Goal: Transaction & Acquisition: Purchase product/service

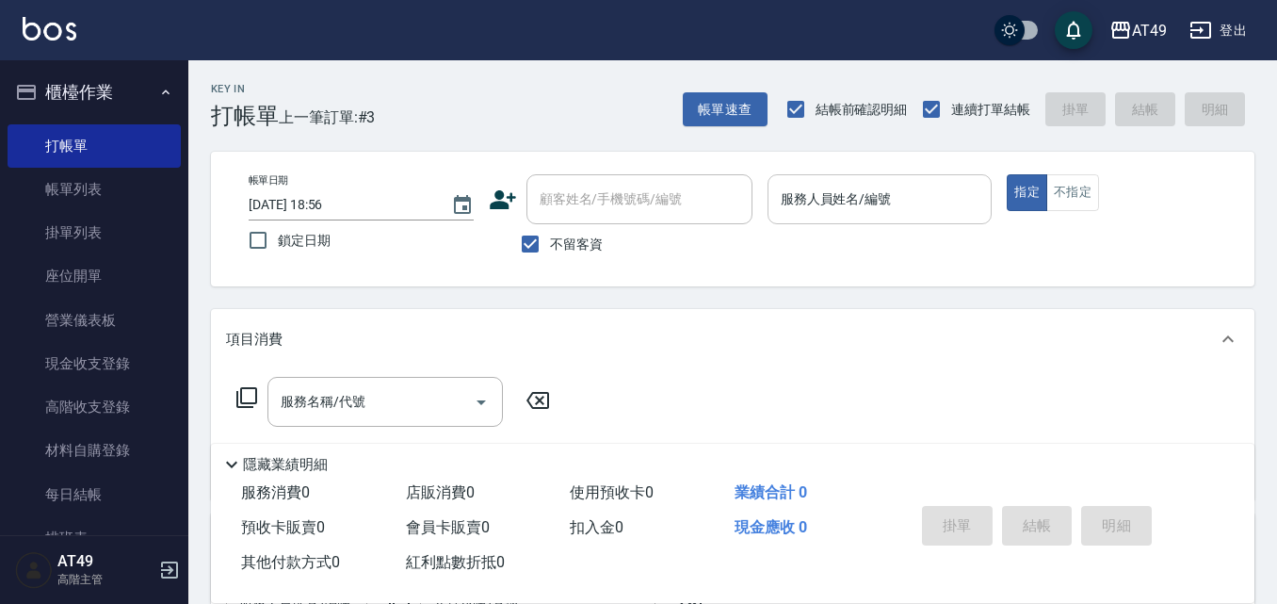
click at [848, 202] on input "服務人員姓名/編號" at bounding box center [880, 199] width 208 height 33
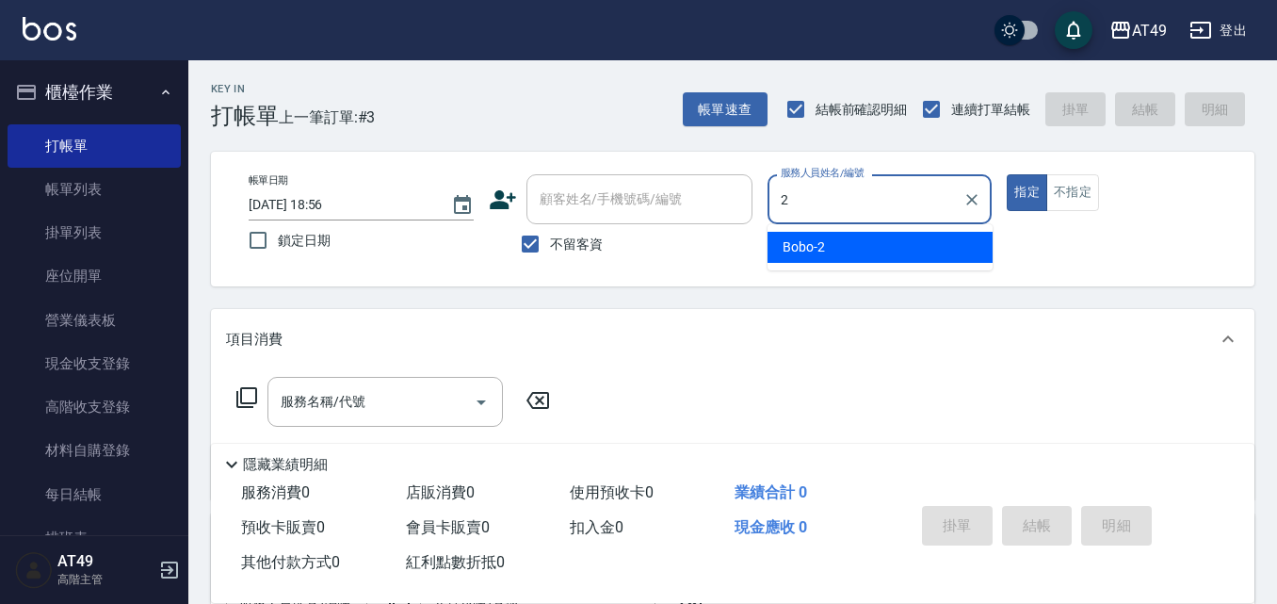
type input "2"
type button "true"
type input "Bobo-2"
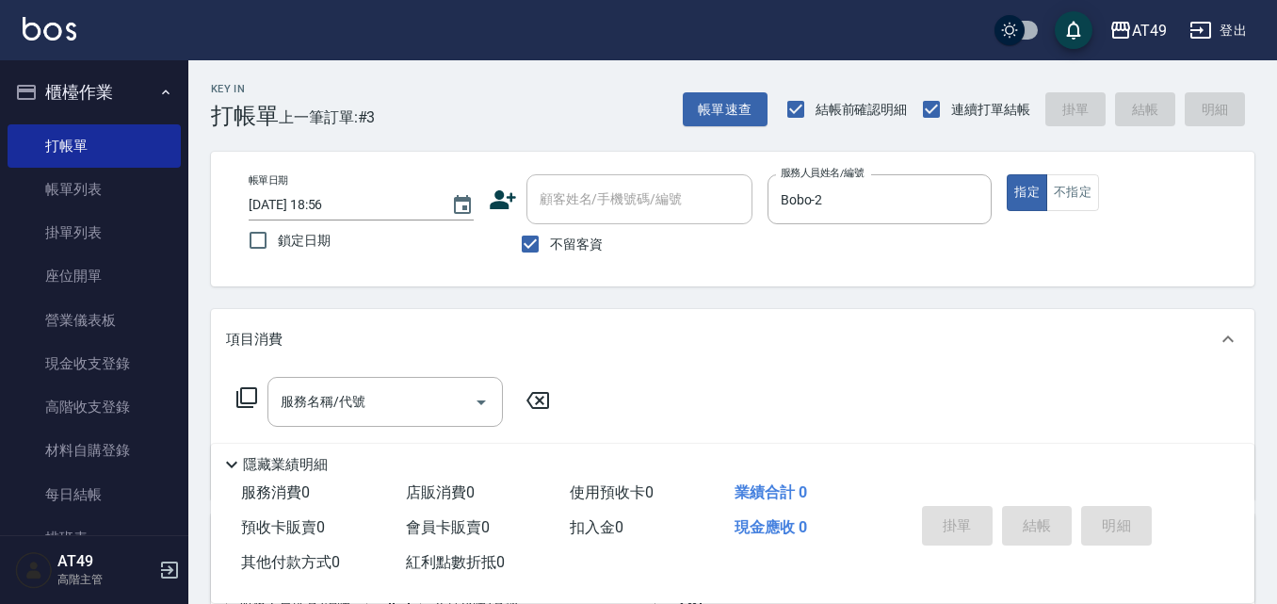
click at [576, 244] on span "不留客資" at bounding box center [576, 245] width 53 height 20
click at [550, 244] on input "不留客資" at bounding box center [531, 244] width 40 height 40
checkbox input "false"
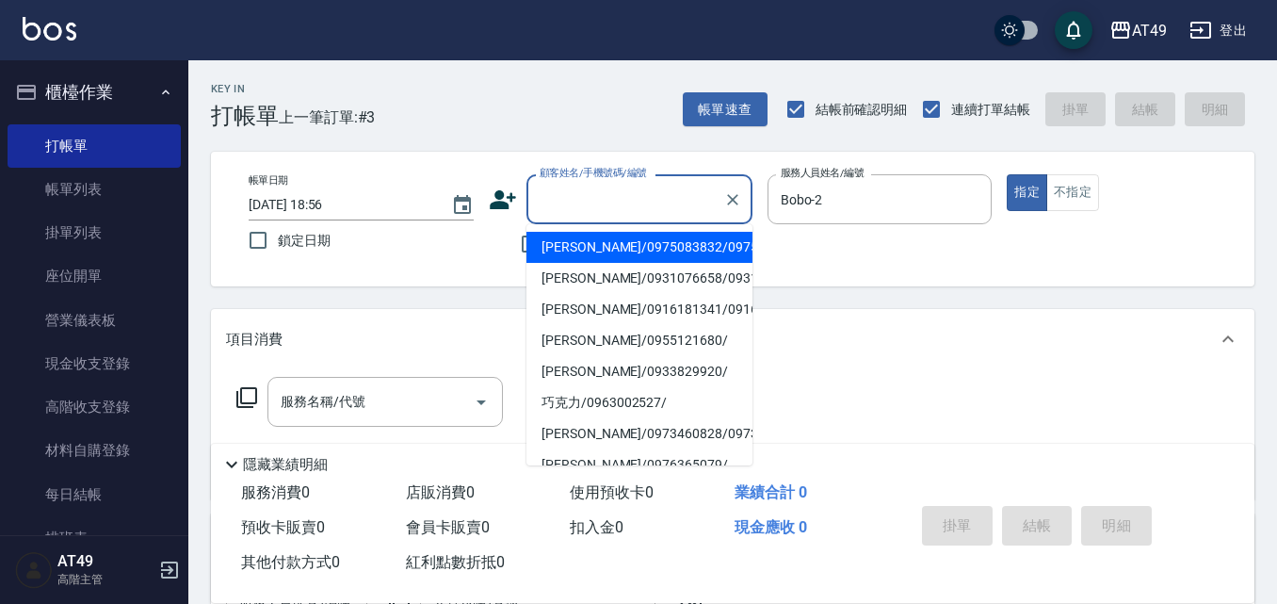
click at [602, 207] on input "顧客姓名/手機號碼/編號" at bounding box center [625, 199] width 181 height 33
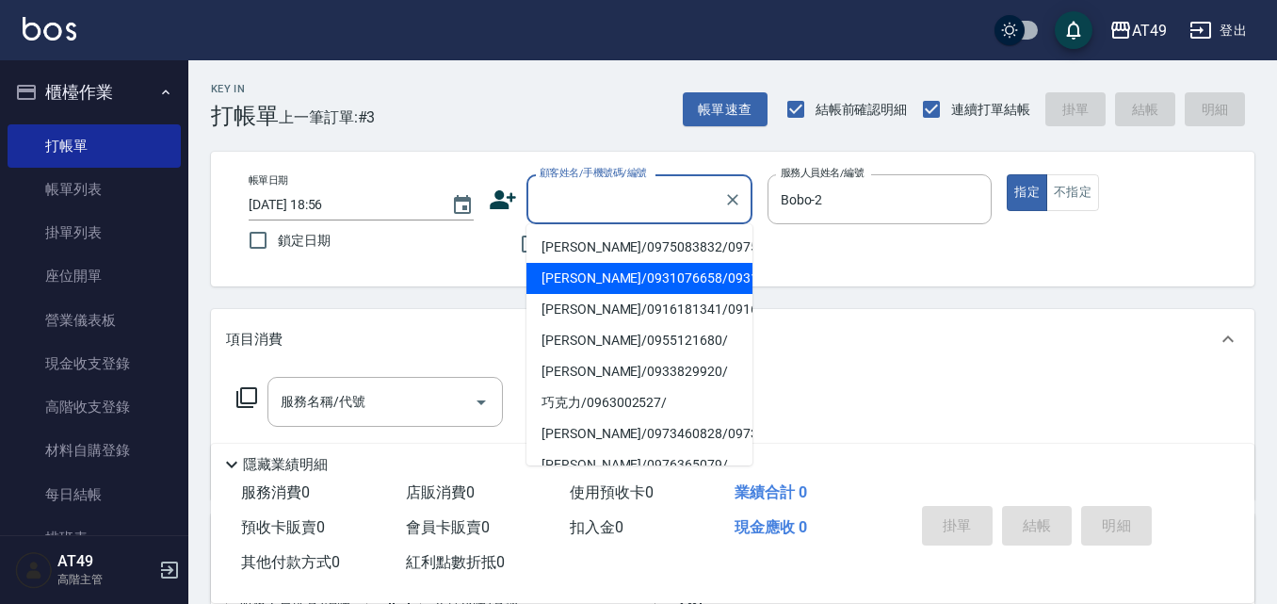
click at [606, 294] on li "[PERSON_NAME]/0931076658/0931076658" at bounding box center [640, 278] width 226 height 31
type input "[PERSON_NAME]/0931076658/0931076658"
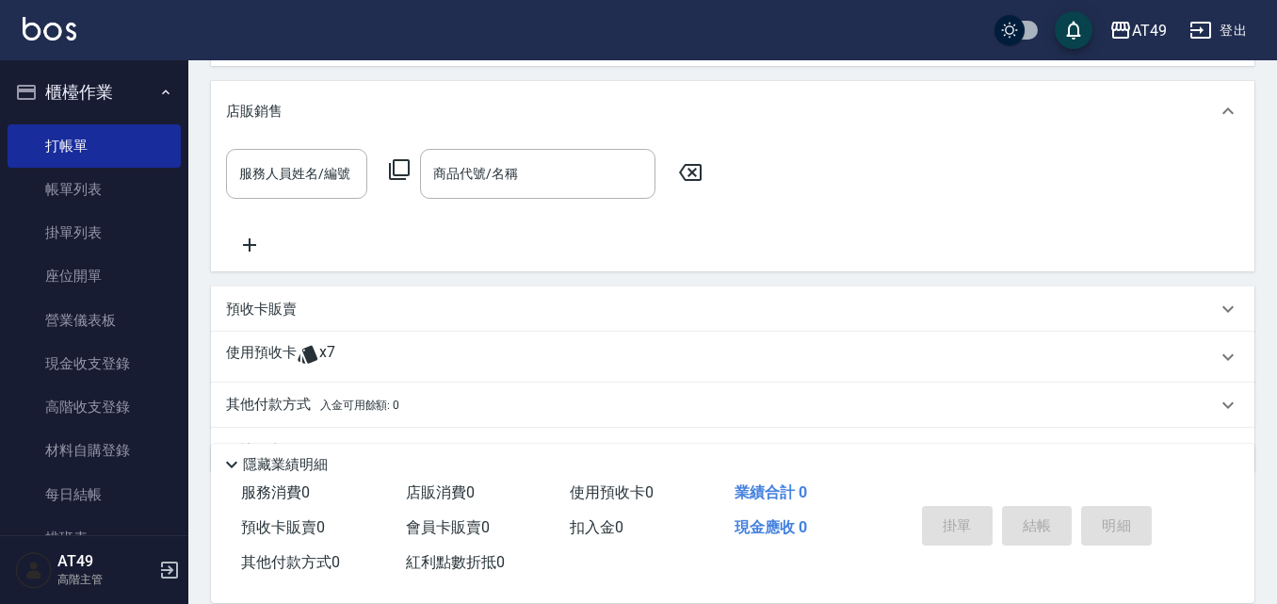
scroll to position [483, 0]
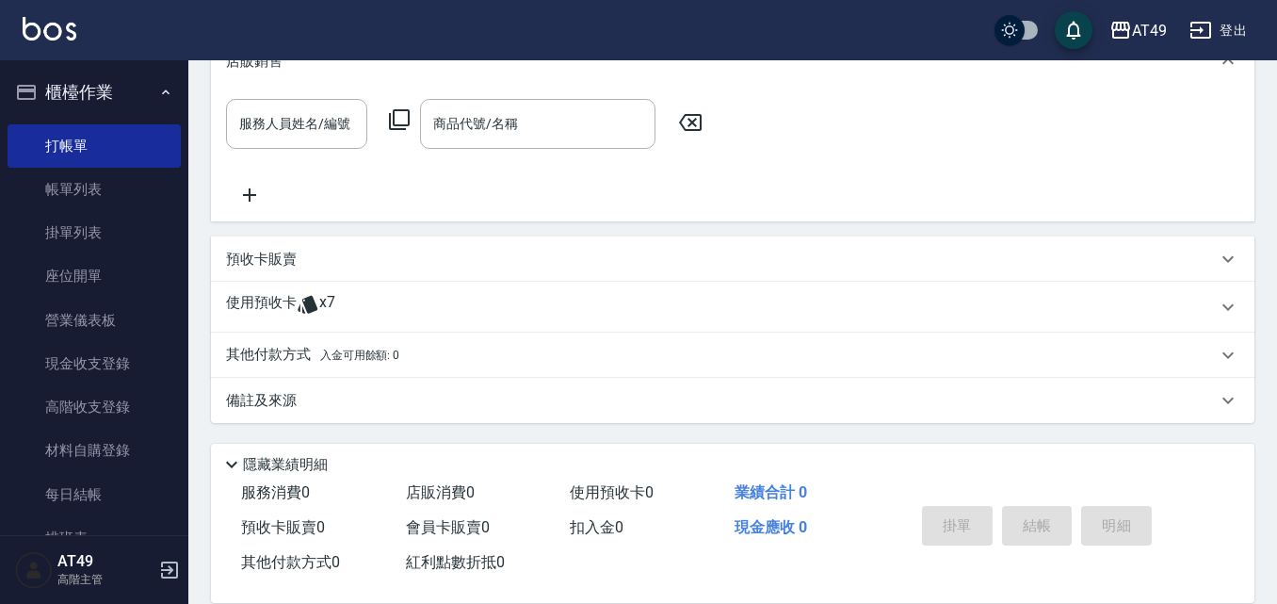
click at [266, 309] on p "使用預收卡" at bounding box center [261, 307] width 71 height 28
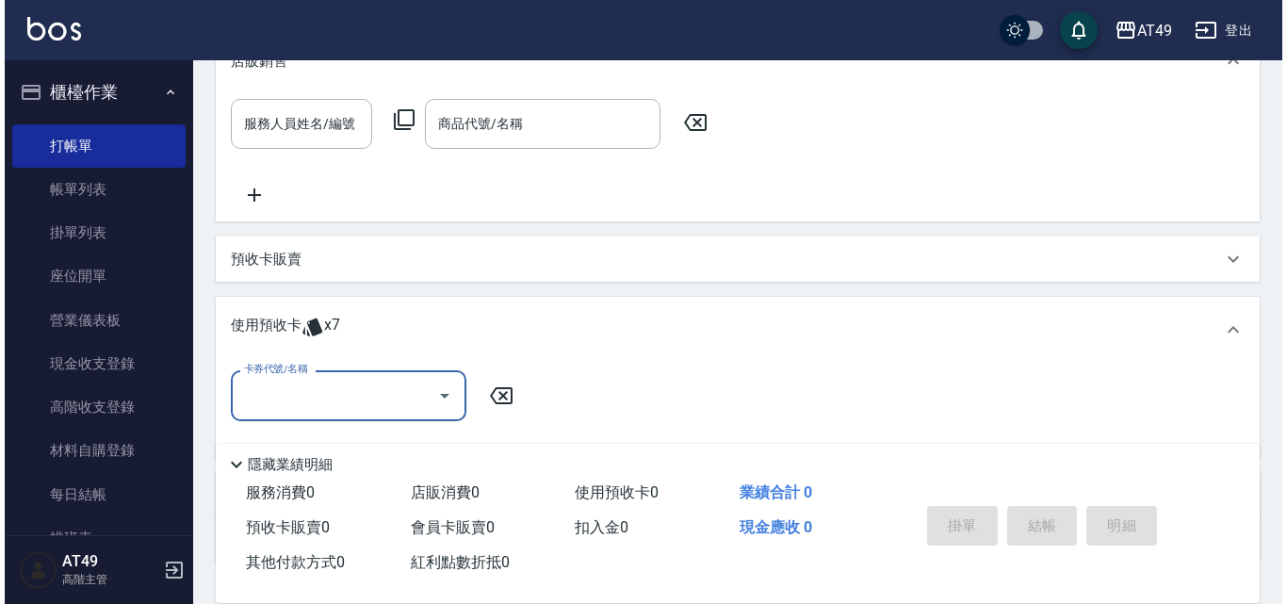
scroll to position [0, 0]
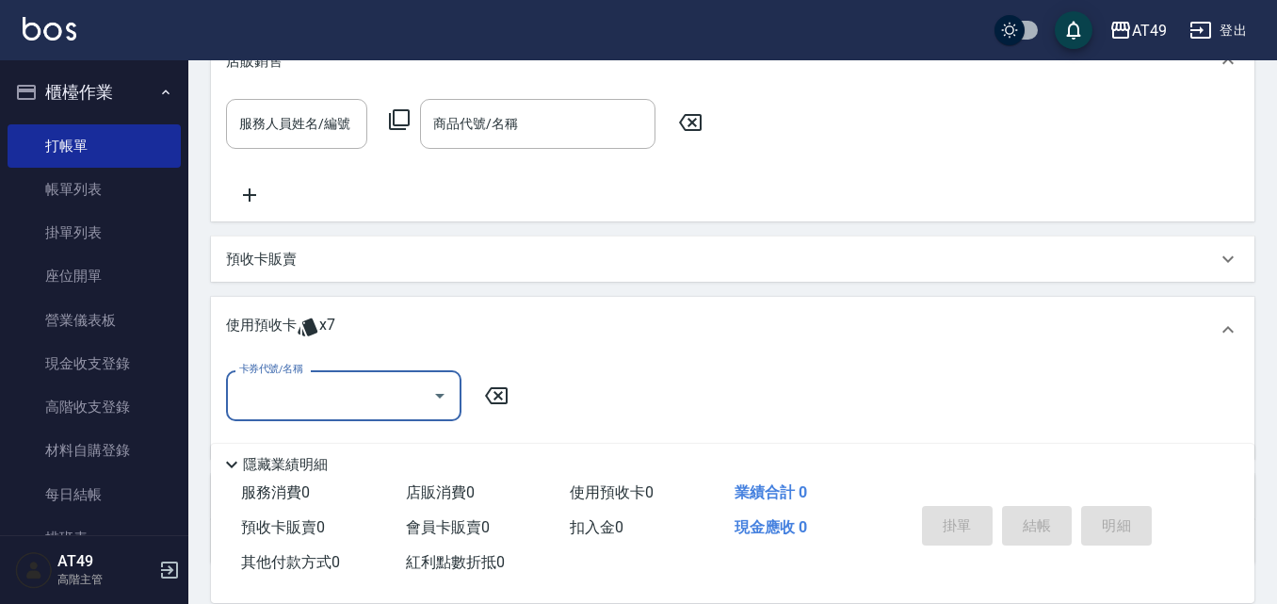
click at [308, 394] on input "卡券代號/名稱" at bounding box center [330, 395] width 190 height 33
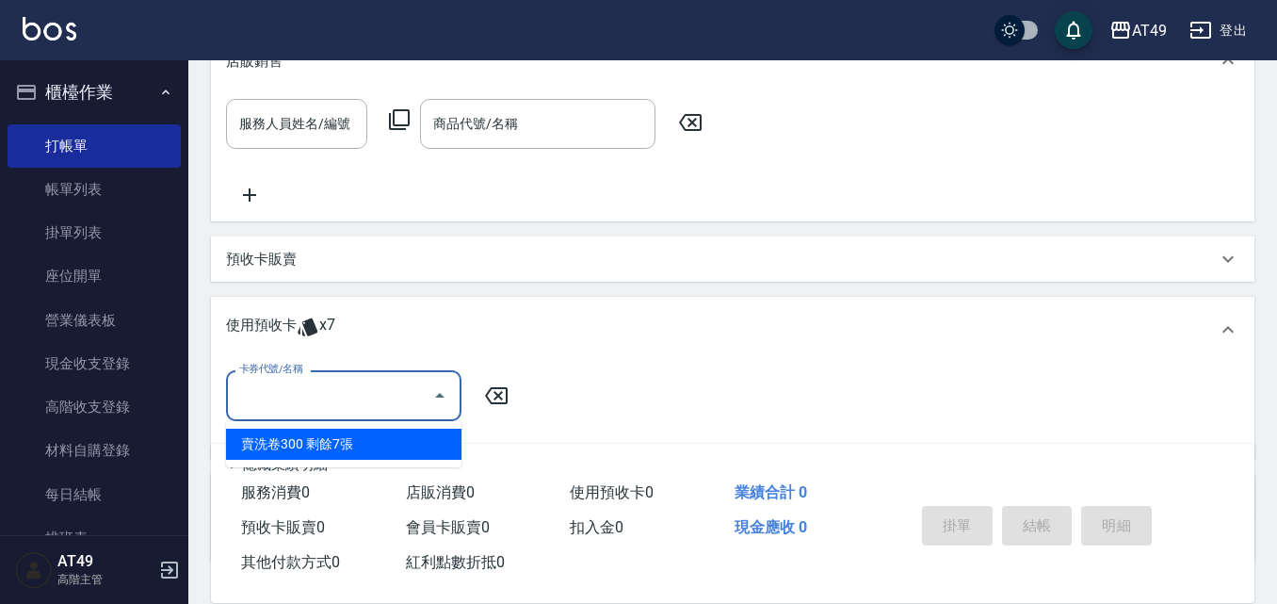
click at [381, 446] on div "賣洗卷300 剩餘7張" at bounding box center [343, 444] width 235 height 31
type input "賣洗卷300"
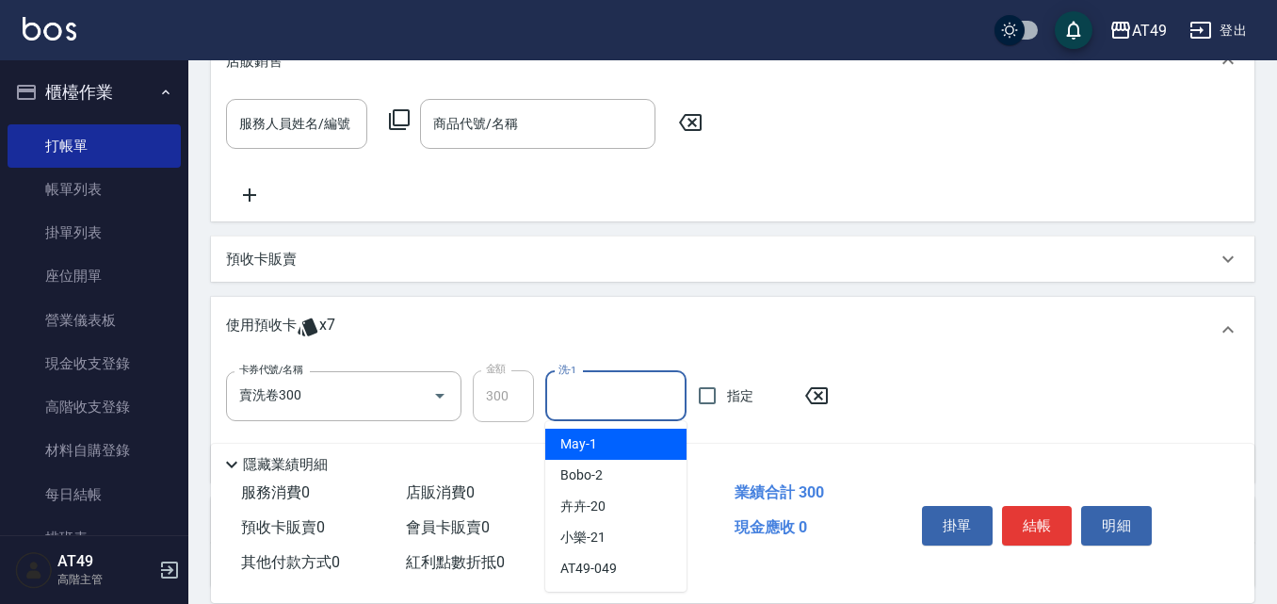
click at [609, 402] on input "洗-1" at bounding box center [616, 396] width 124 height 33
type input "卉卉-20"
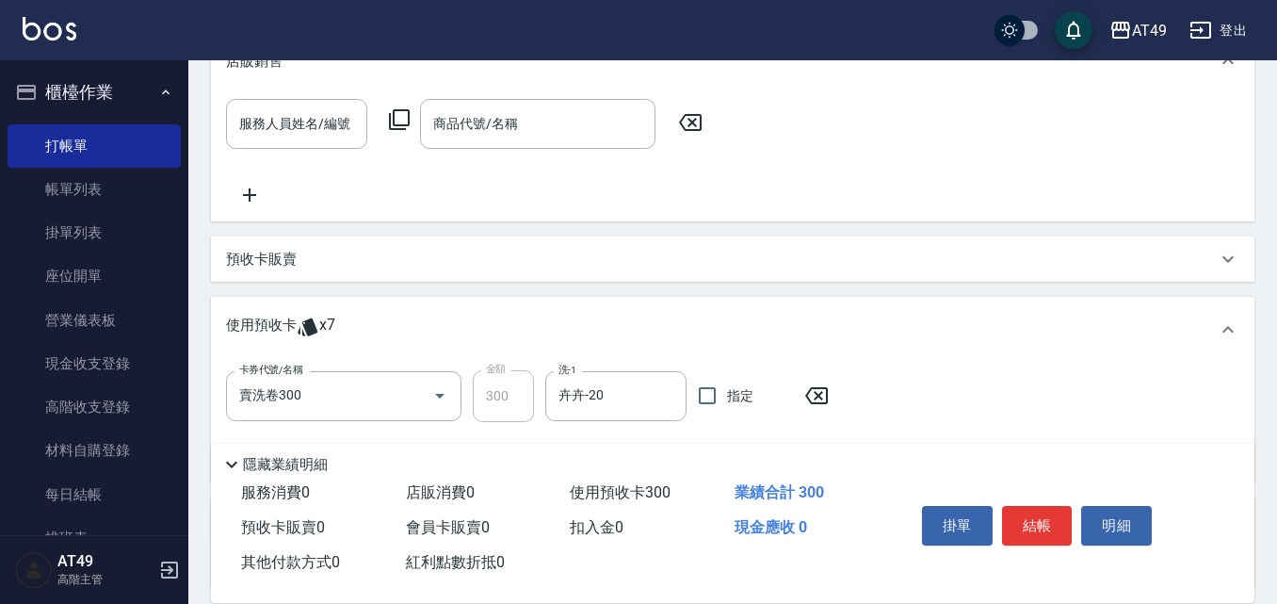
click at [993, 500] on div "掛單 結帳 明細" at bounding box center [1038, 527] width 246 height 59
click at [1023, 506] on button "結帳" at bounding box center [1037, 526] width 71 height 40
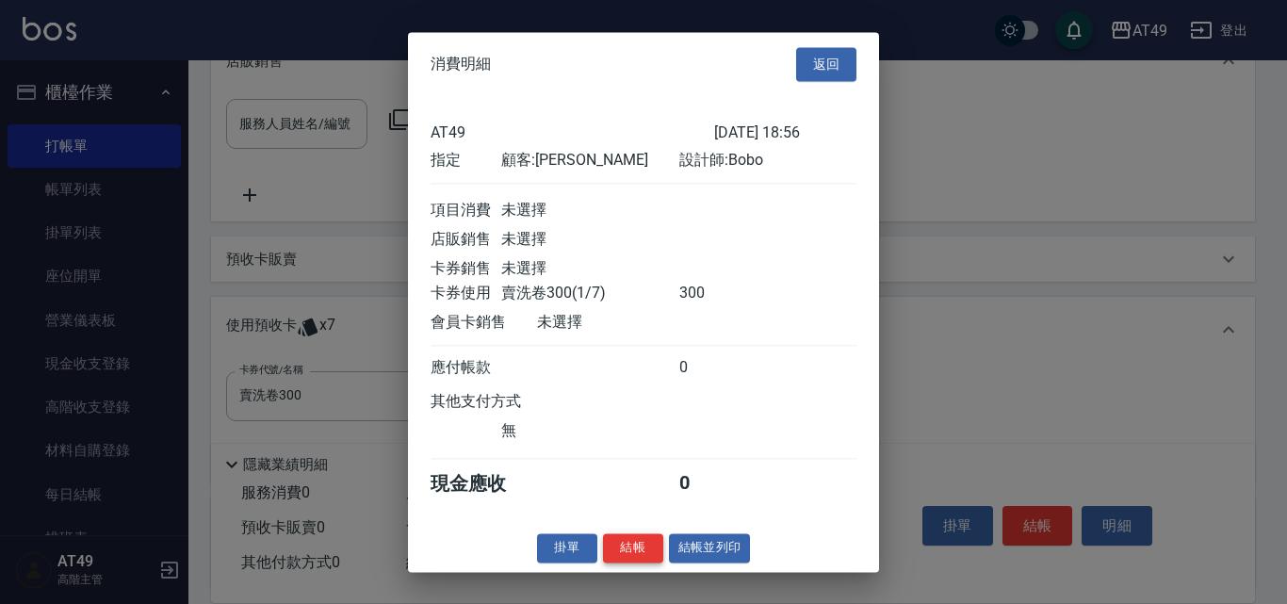
click at [608, 554] on button "結帳" at bounding box center [633, 547] width 60 height 29
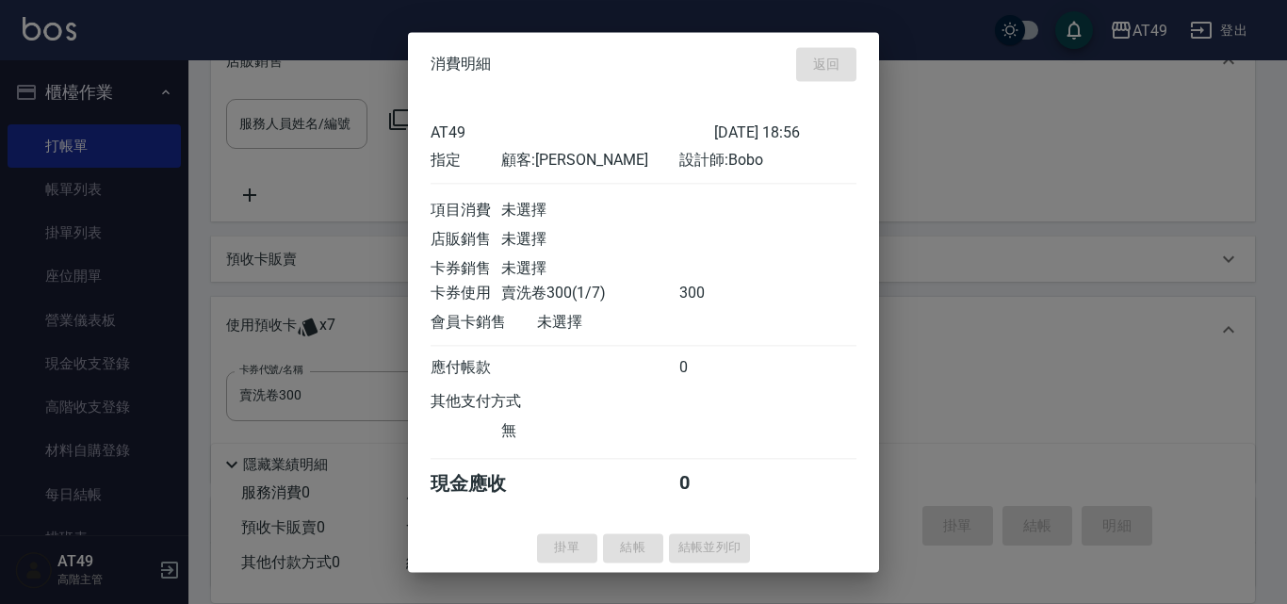
type input "[DATE] 19:54"
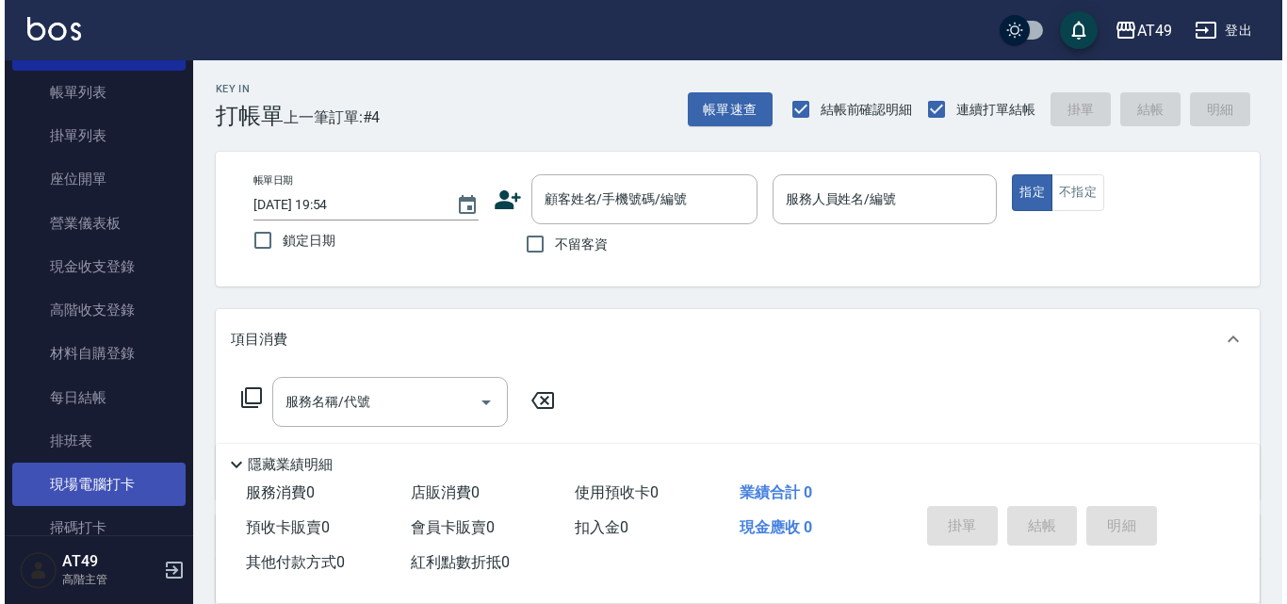
scroll to position [188, 0]
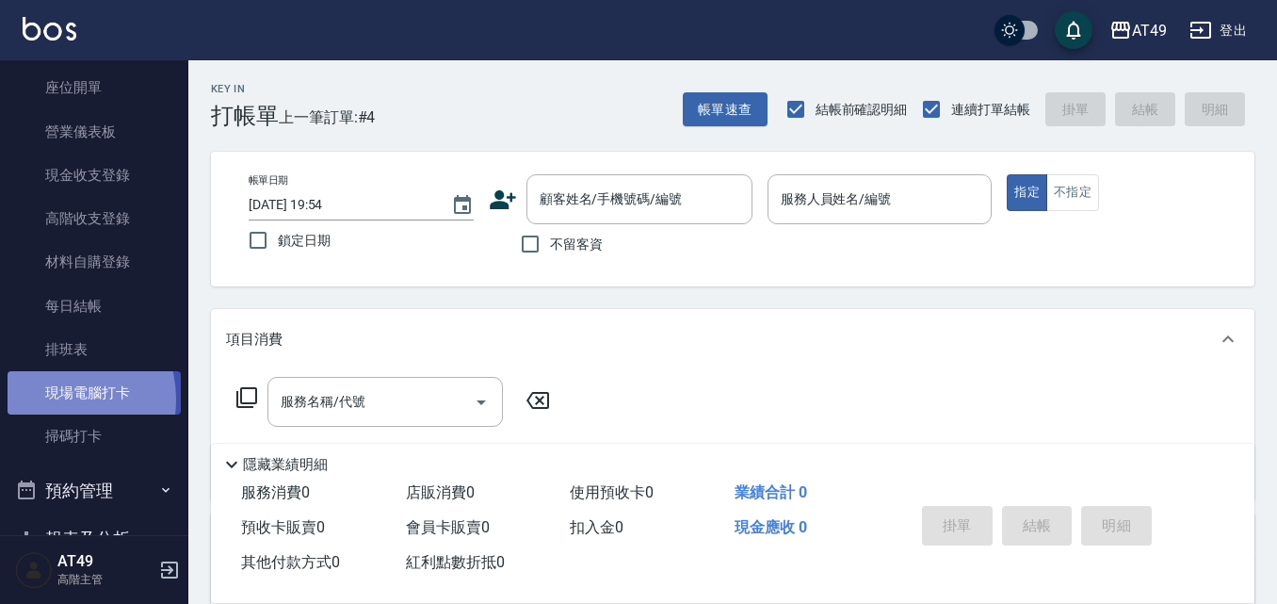
click at [53, 399] on link "現場電腦打卡" at bounding box center [94, 392] width 173 height 43
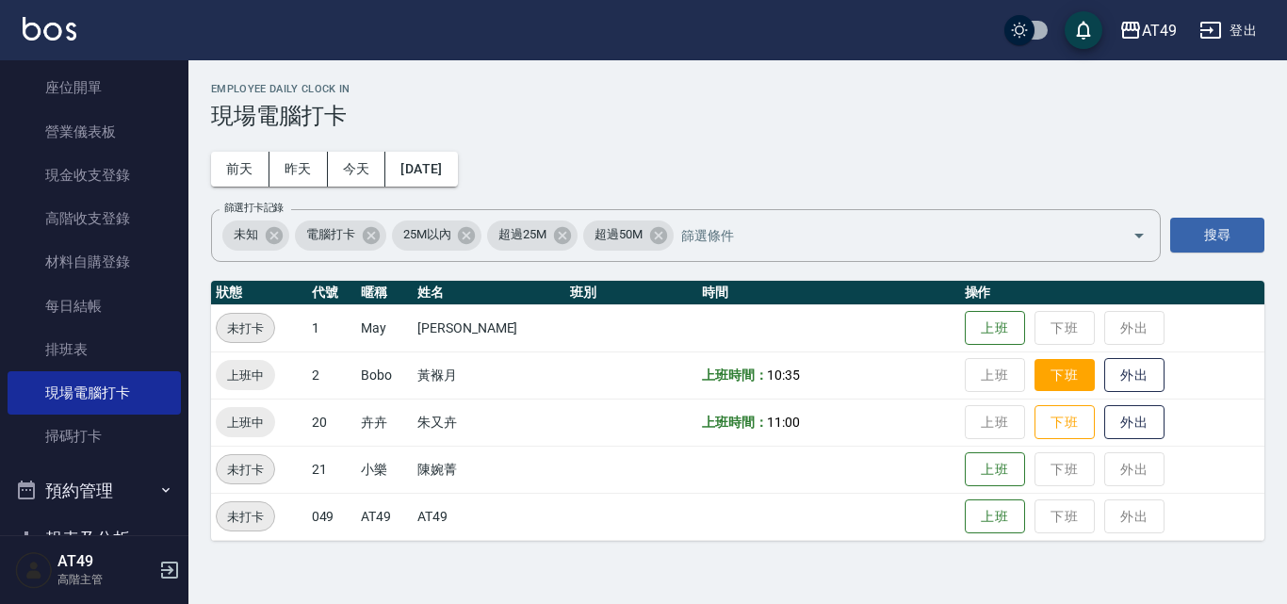
click at [1038, 375] on button "下班" at bounding box center [1064, 375] width 60 height 33
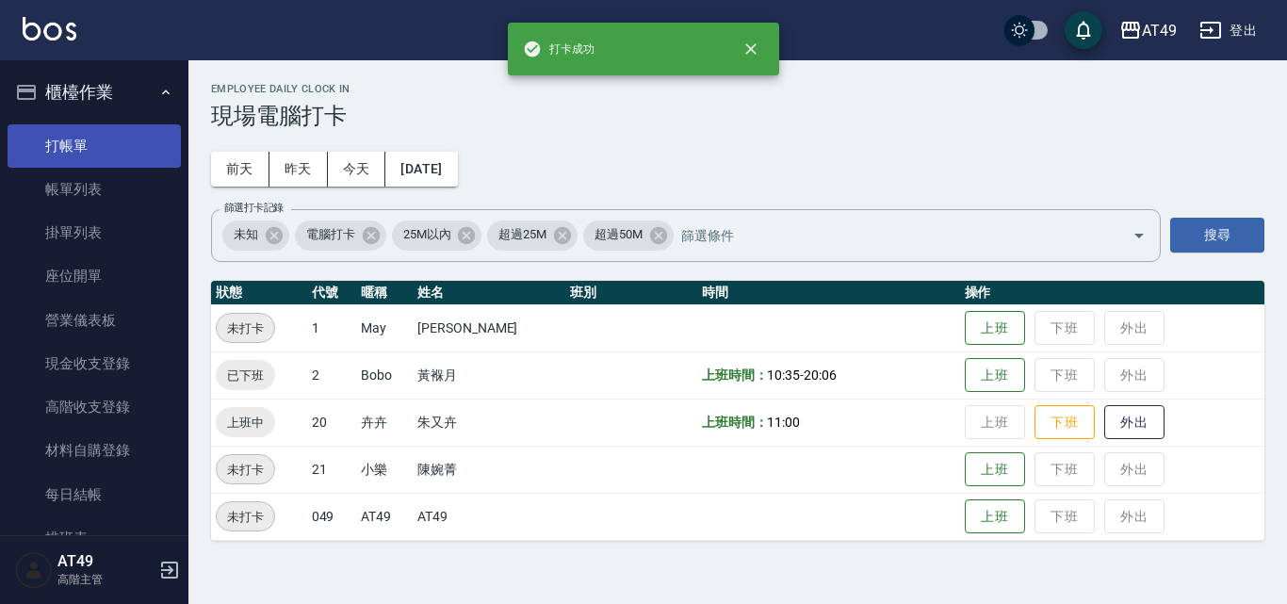
click at [67, 146] on link "打帳單" at bounding box center [94, 145] width 173 height 43
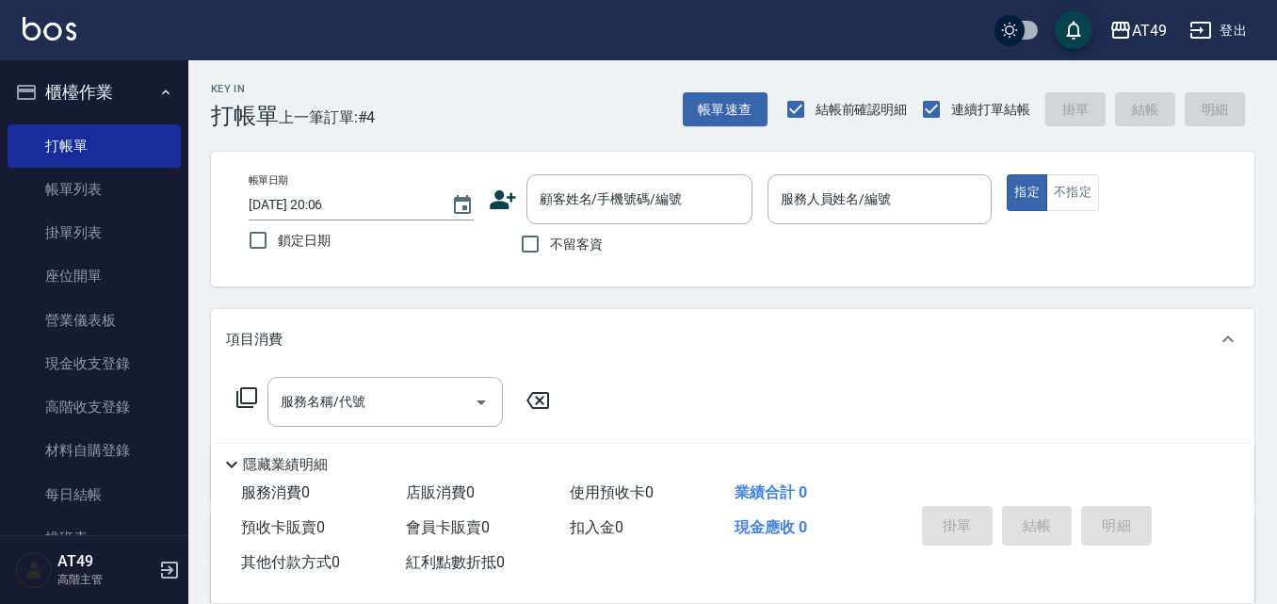
click at [563, 248] on span "不留客資" at bounding box center [576, 245] width 53 height 20
click at [550, 248] on input "不留客資" at bounding box center [531, 244] width 40 height 40
checkbox input "true"
